Goal: Transaction & Acquisition: Purchase product/service

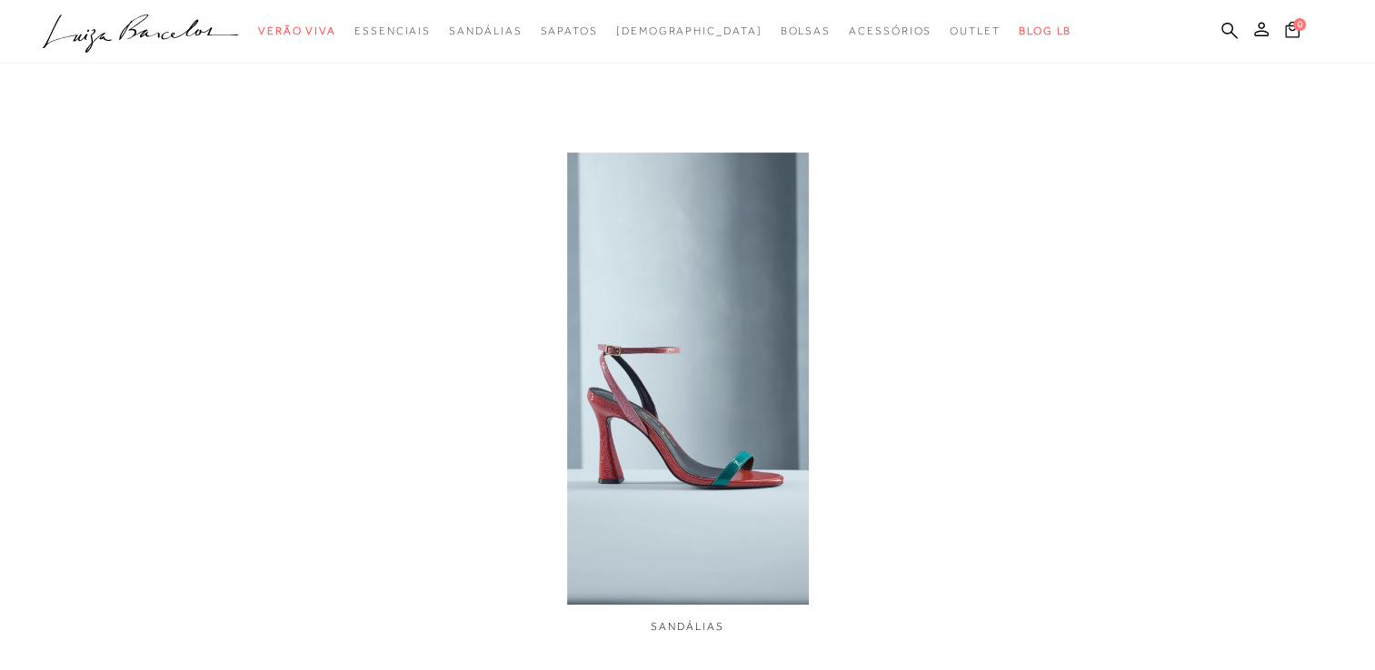
scroll to position [966, 0]
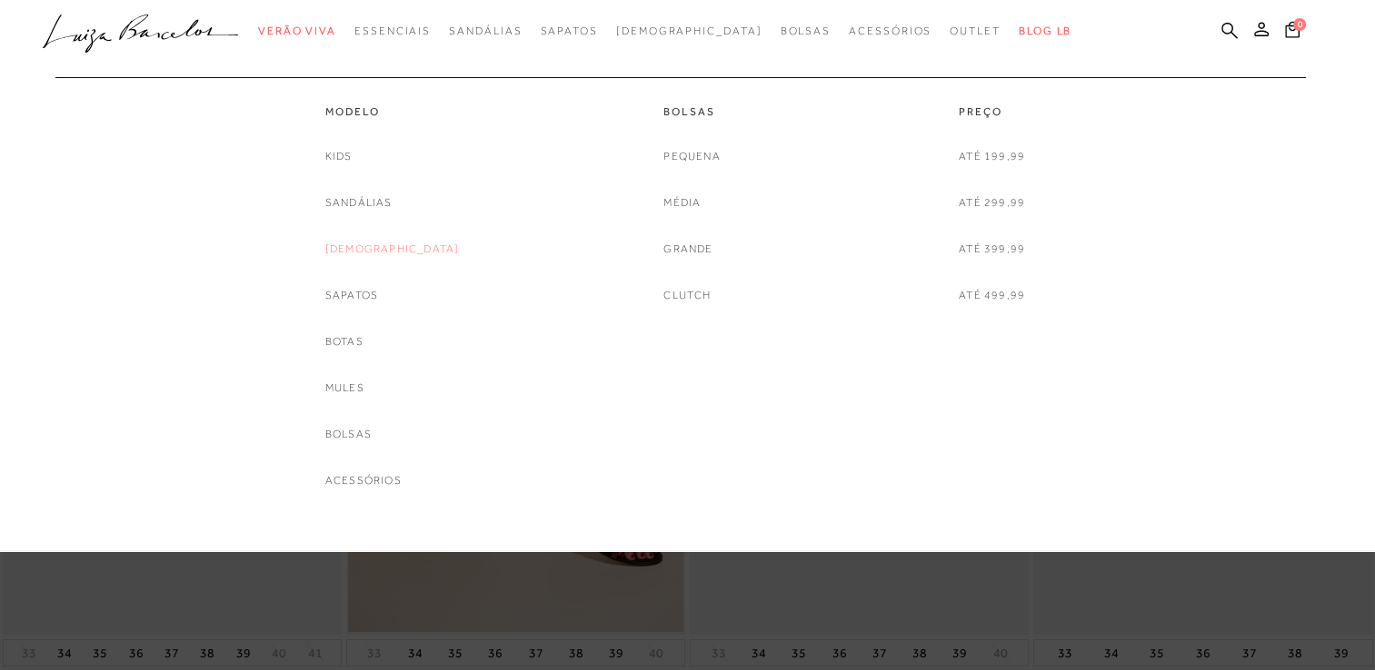
click at [382, 248] on link "[DEMOGRAPHIC_DATA]" at bounding box center [392, 249] width 134 height 19
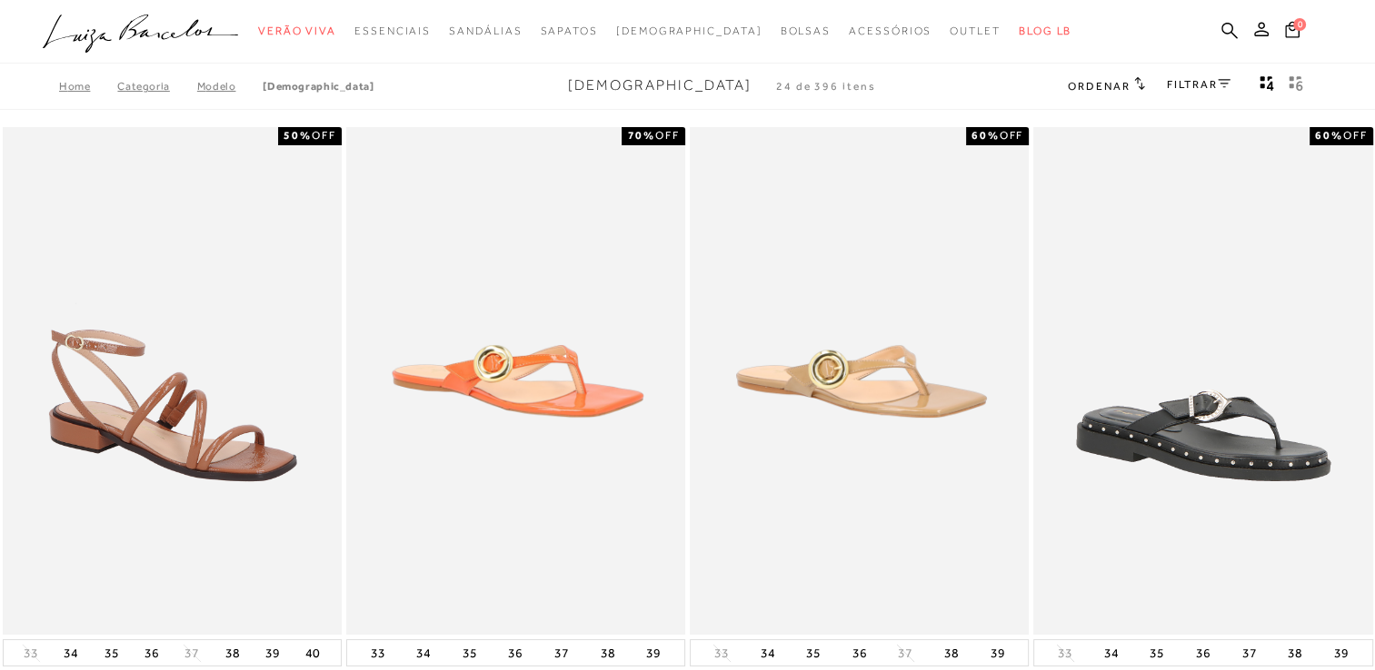
click at [1181, 81] on link "FILTRAR" at bounding box center [1199, 84] width 64 height 13
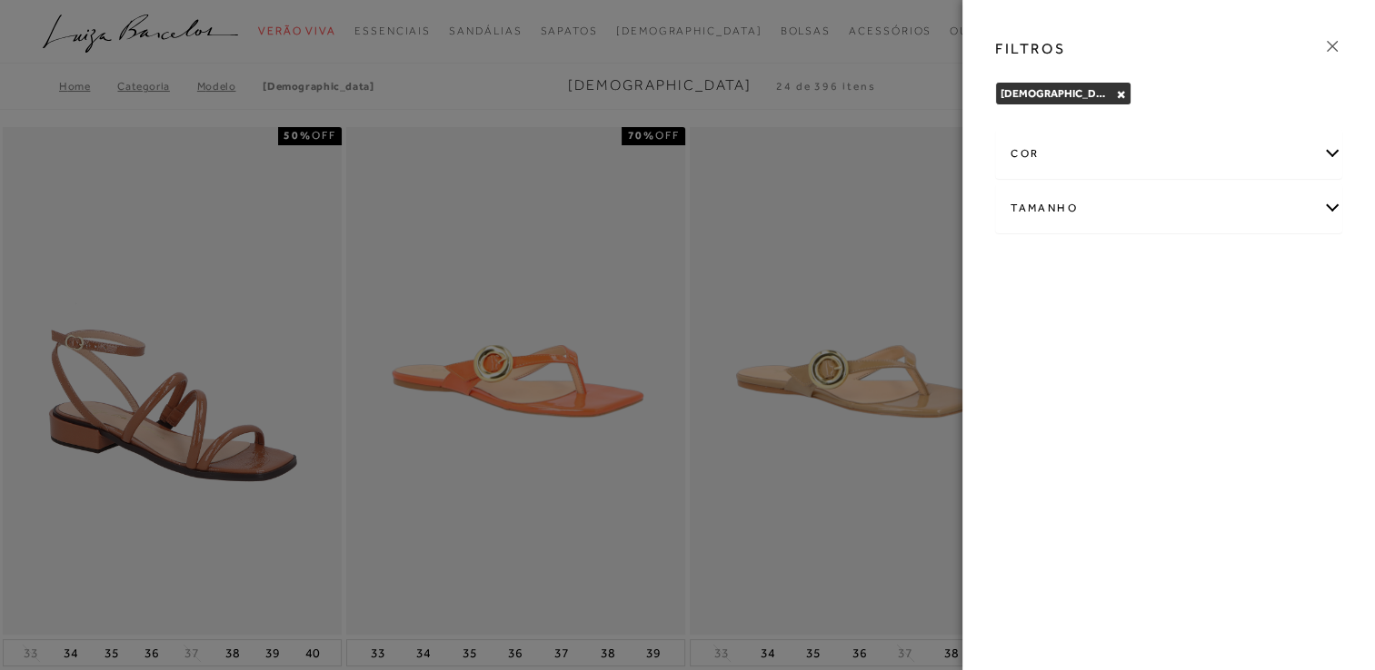
click at [1326, 38] on icon at bounding box center [1332, 46] width 20 height 20
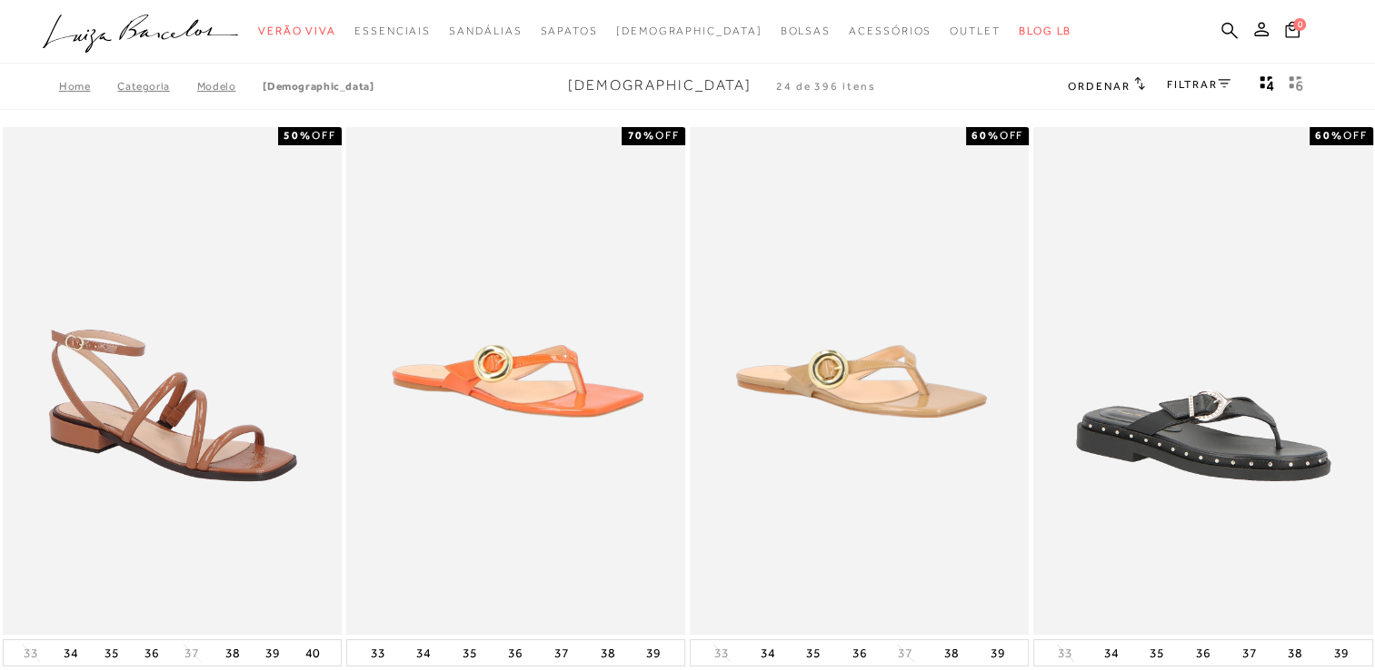
click at [1100, 88] on span "Ordenar" at bounding box center [1098, 86] width 62 height 13
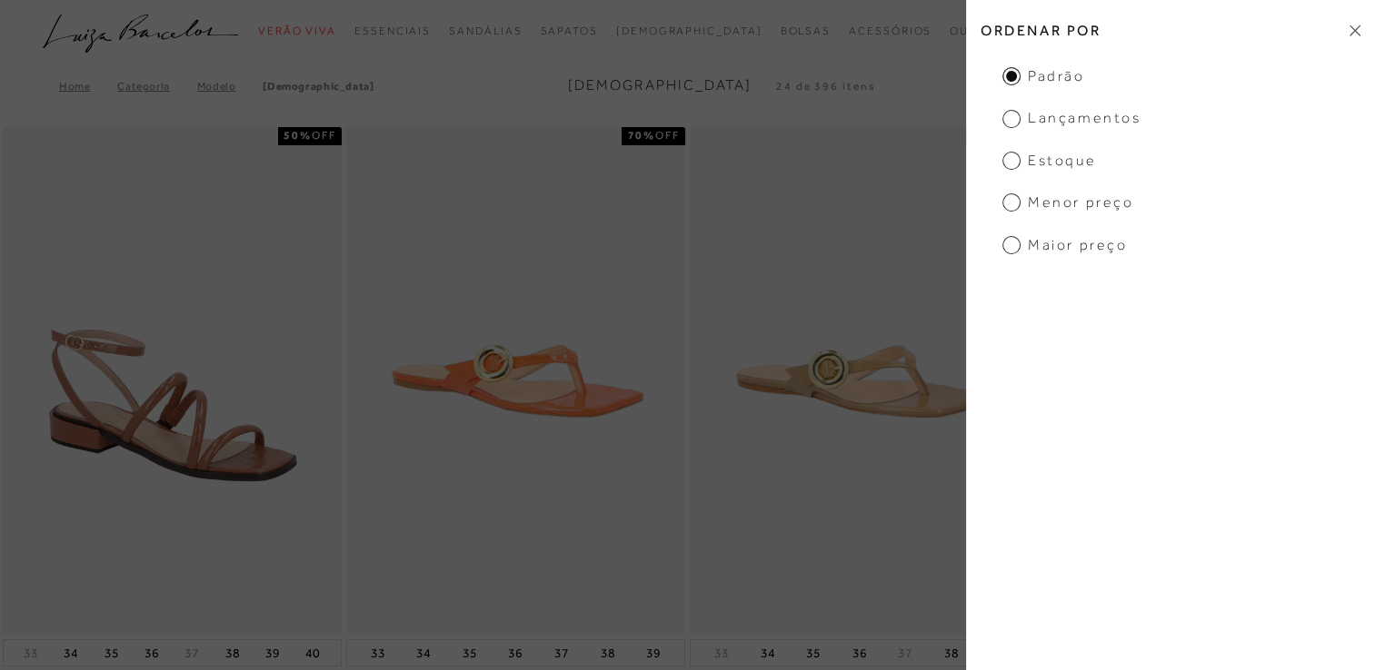
click at [1038, 204] on span "Menor preço" at bounding box center [1067, 203] width 131 height 20
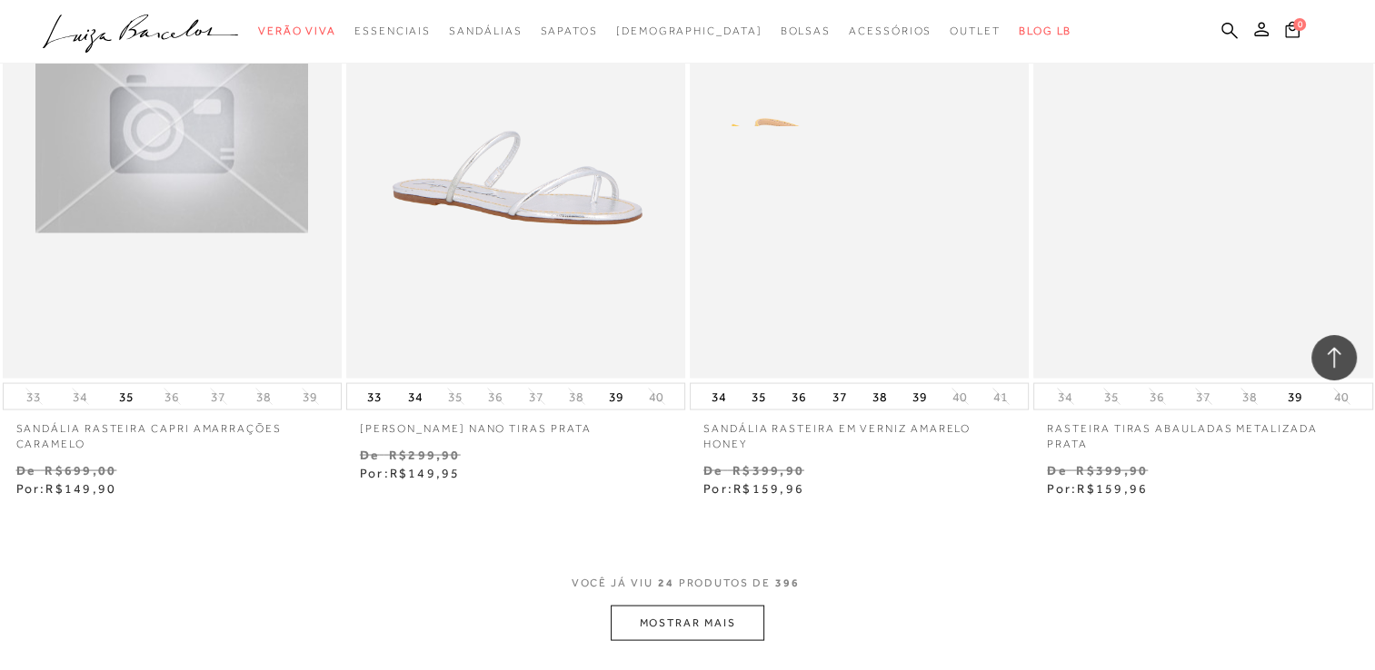
scroll to position [3653, 0]
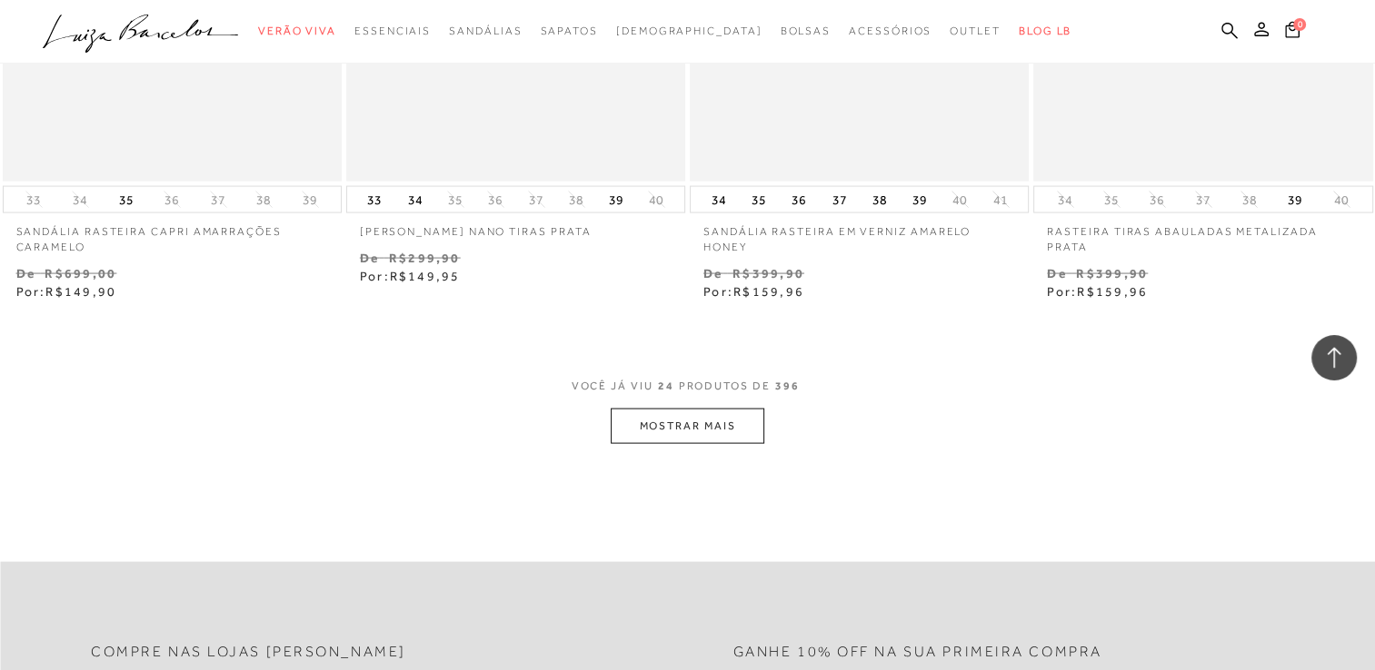
click at [706, 428] on button "MOSTRAR MAIS" at bounding box center [687, 426] width 153 height 35
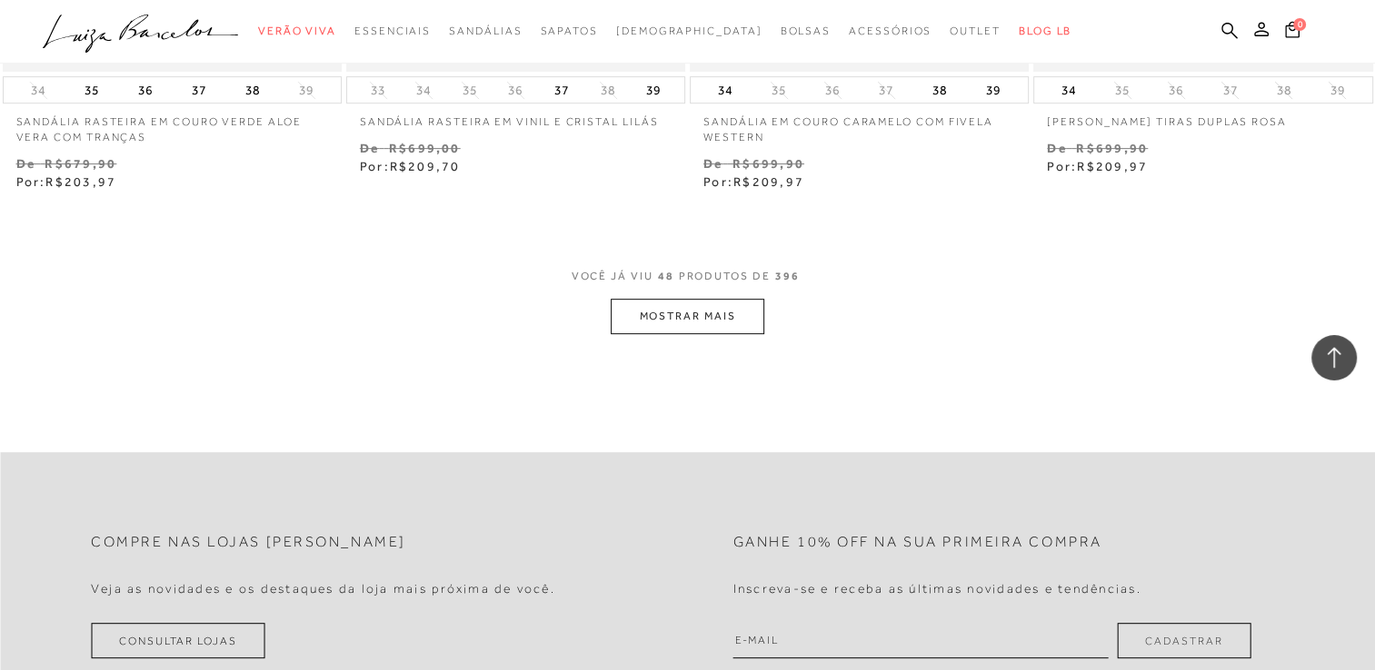
scroll to position [7639, 0]
click at [710, 321] on button "MOSTRAR MAIS" at bounding box center [687, 316] width 153 height 35
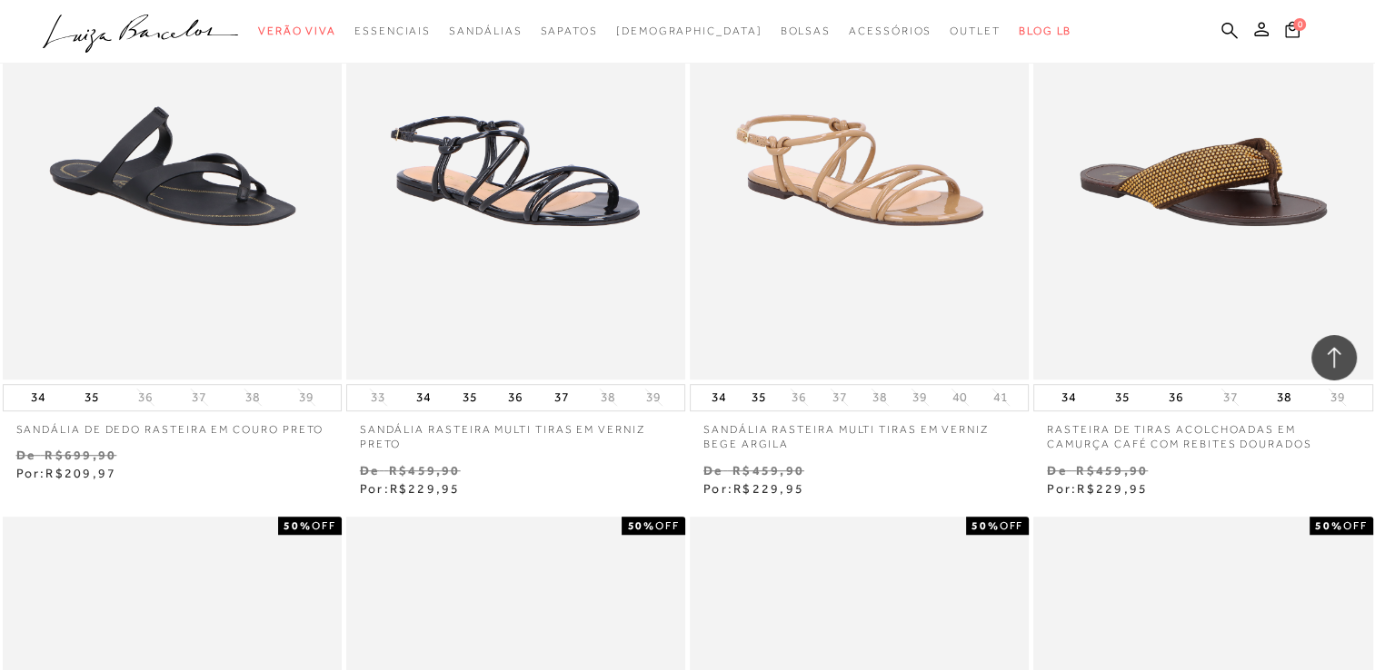
scroll to position [7980, 0]
